Goal: Find specific page/section: Find specific page/section

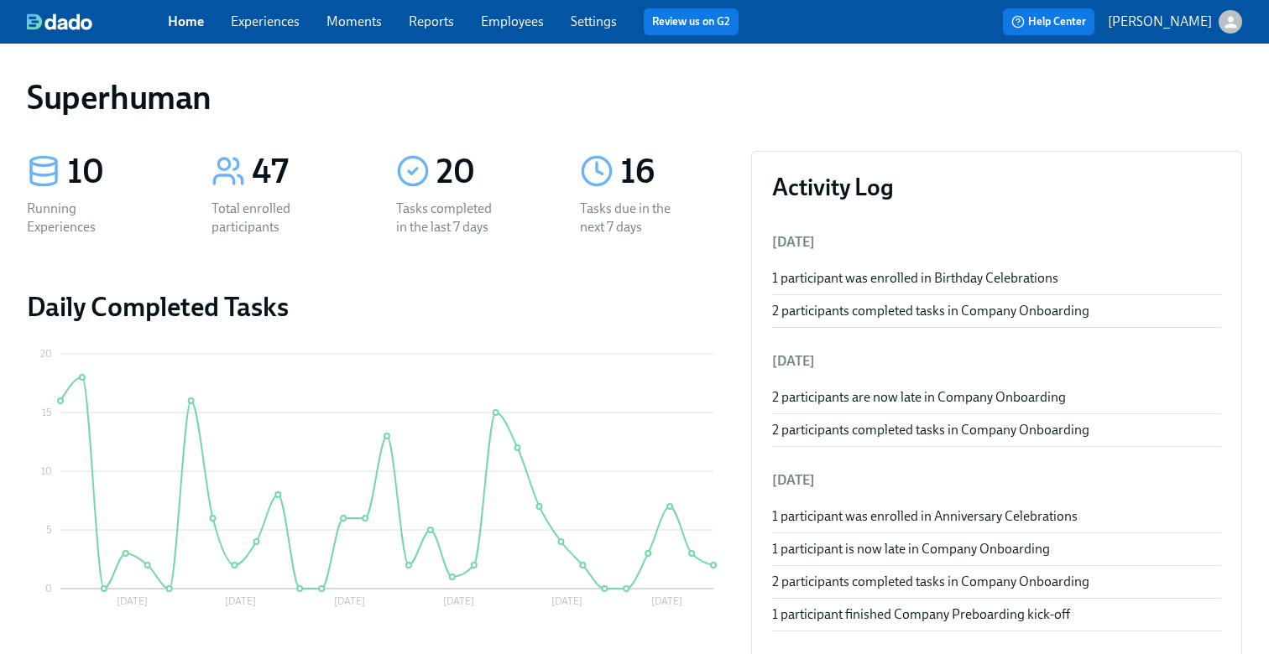
click at [272, 23] on link "Experiences" at bounding box center [265, 21] width 69 height 16
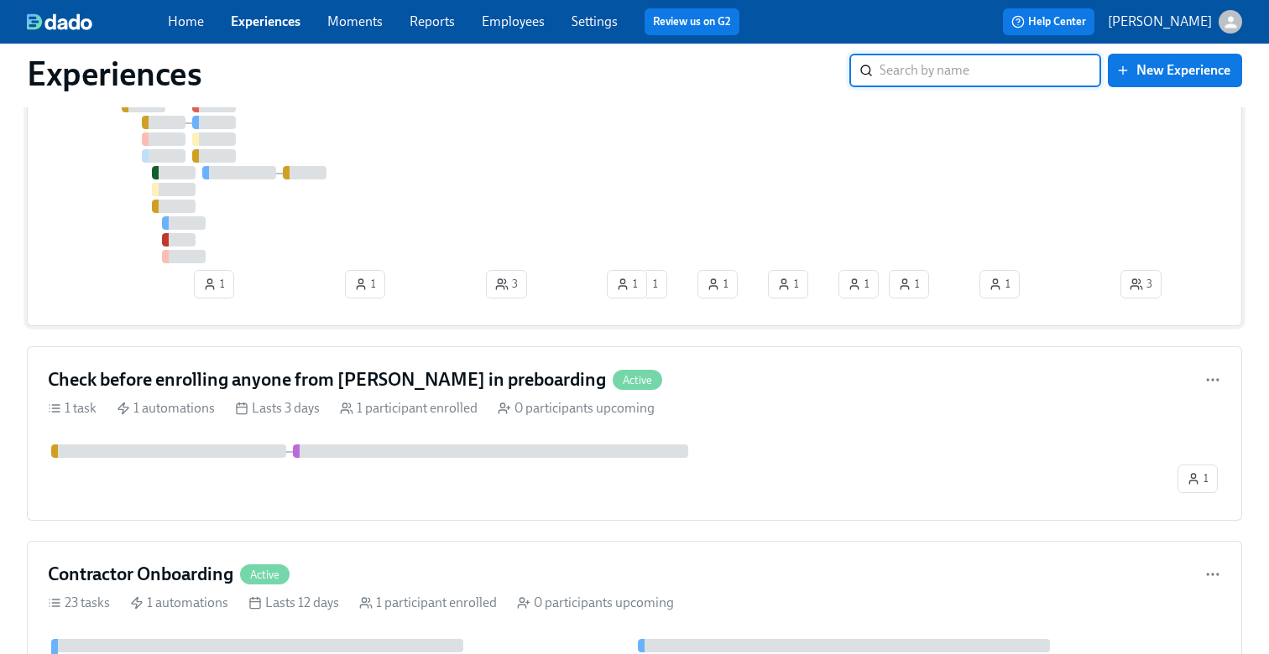
scroll to position [198, 0]
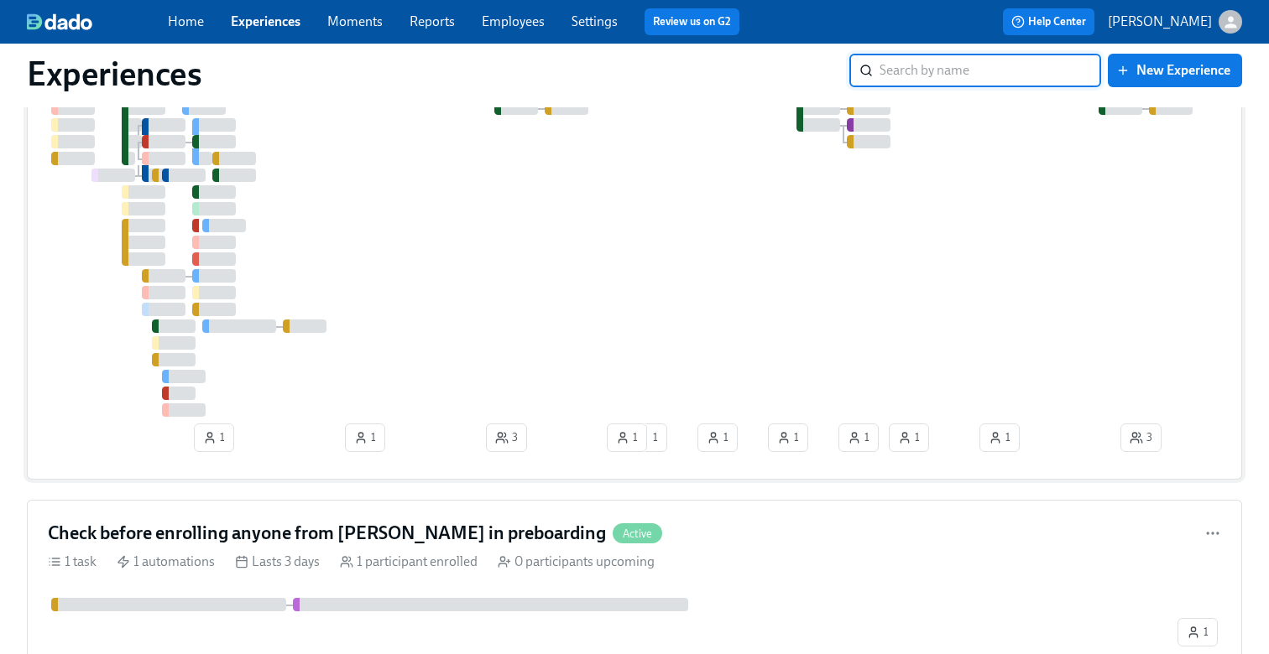
click at [383, 276] on div at bounding box center [929, 234] width 1762 height 366
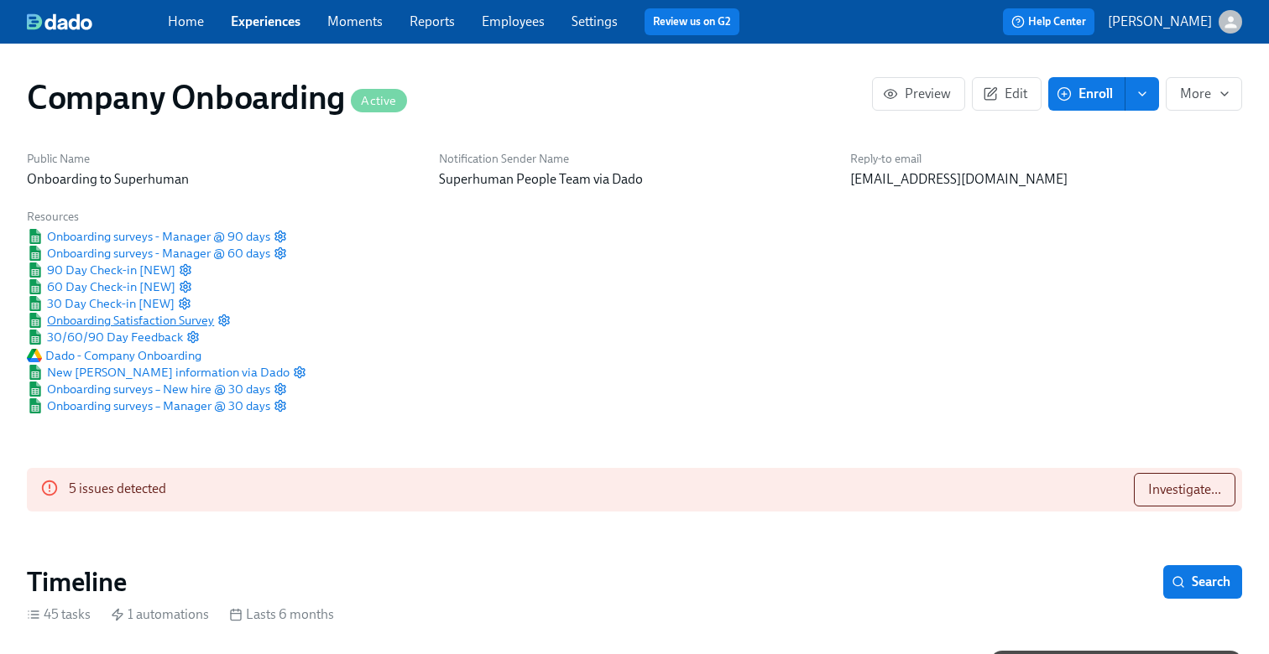
scroll to position [0, 32869]
click at [150, 318] on span "Onboarding Satisfaction Survey" at bounding box center [120, 320] width 187 height 17
click at [107, 304] on span "30 Day Check-in [NEW]" at bounding box center [101, 303] width 148 height 17
click at [120, 285] on span "60 Day Check-in [NEW]" at bounding box center [101, 287] width 149 height 17
